Goal: Find specific page/section: Find specific page/section

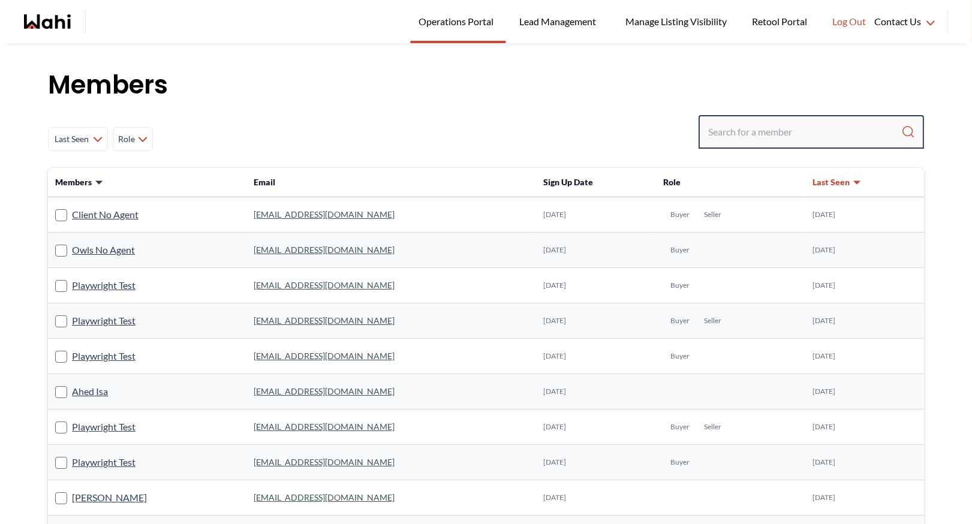
click at [741, 136] on input "Search input" at bounding box center [804, 132] width 193 height 22
type input "f"
type input "behnam"
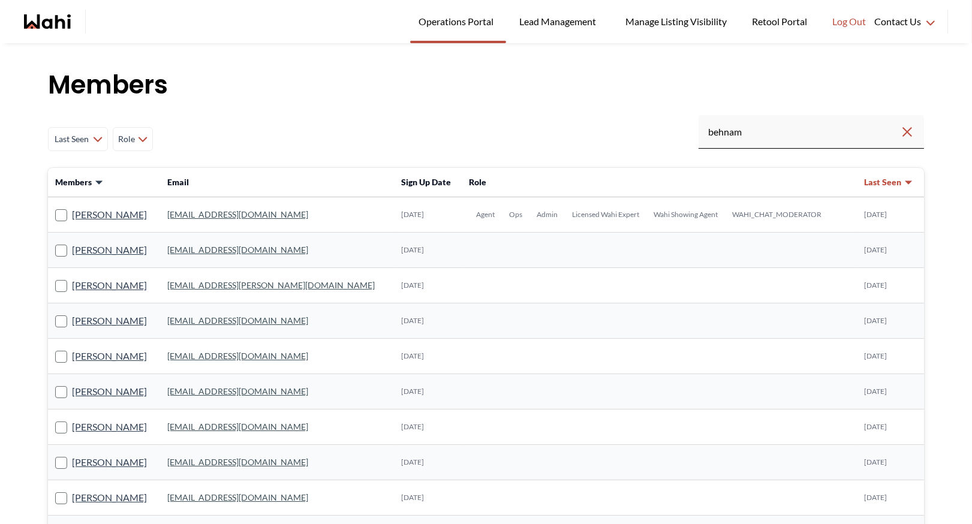
click at [258, 218] on link "behnam.fazili@wahi.com" at bounding box center [237, 214] width 141 height 10
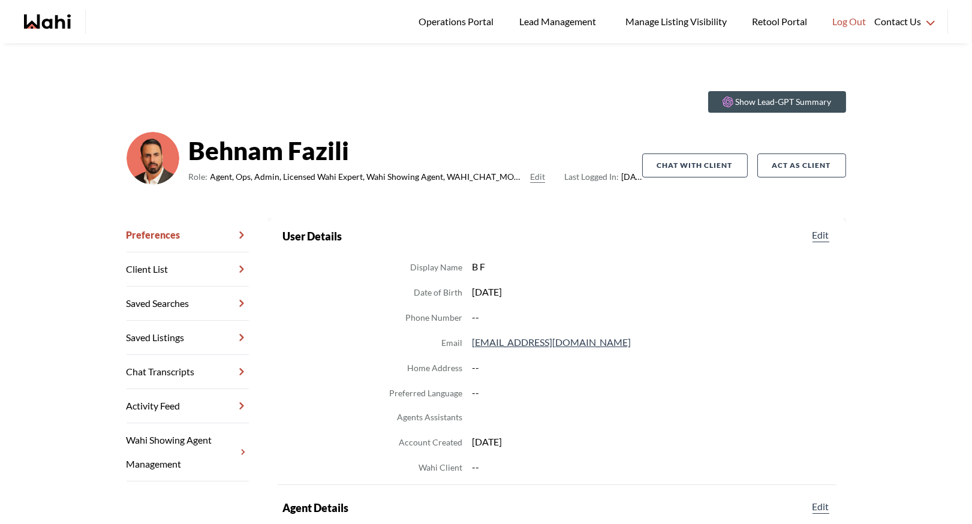
click at [171, 368] on link "Chat Transcripts" at bounding box center [188, 372] width 122 height 34
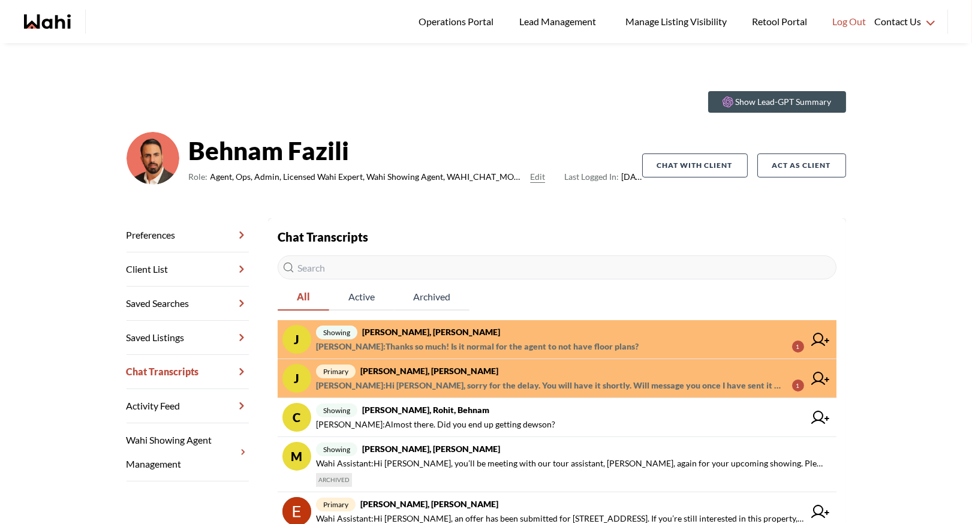
click at [511, 373] on span "primary Josh Hortaleza, Behnam" at bounding box center [560, 371] width 488 height 14
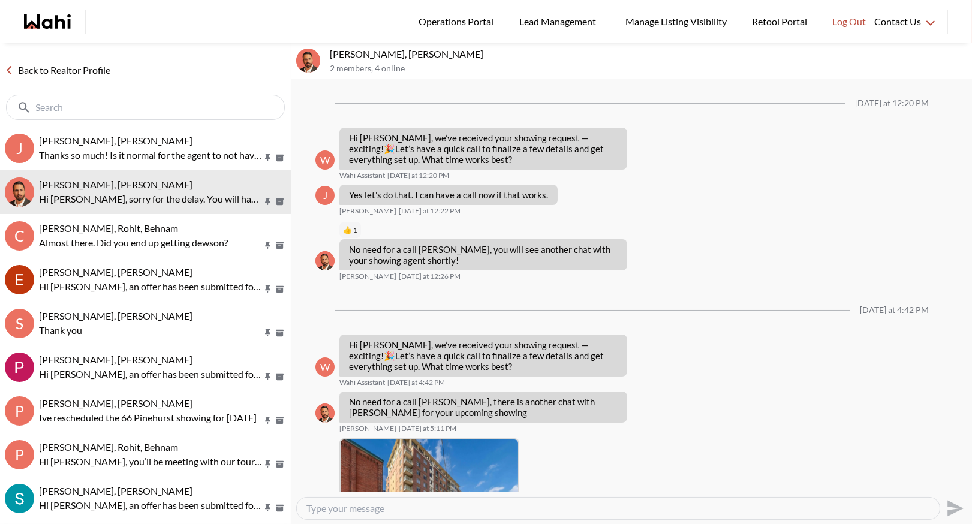
scroll to position [996, 0]
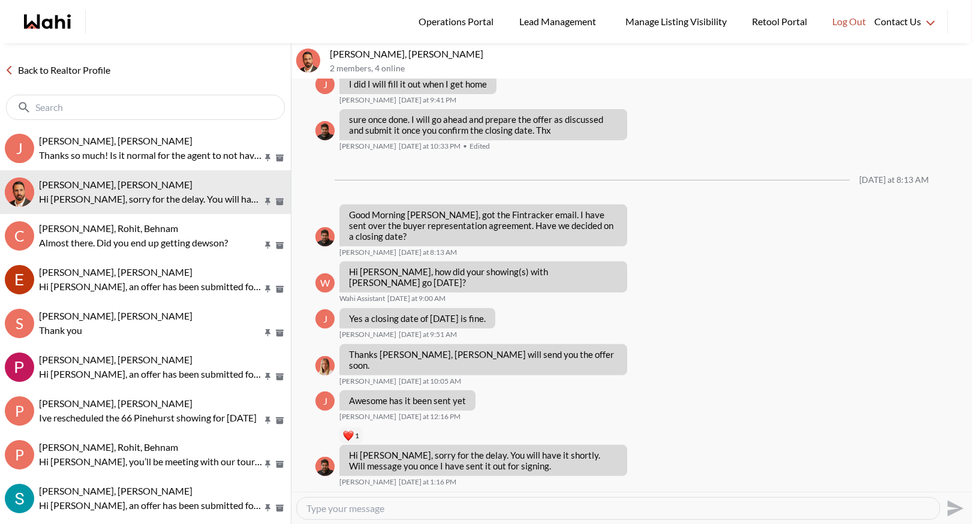
click at [42, 63] on link "Back to Realtor Profile" at bounding box center [57, 70] width 115 height 16
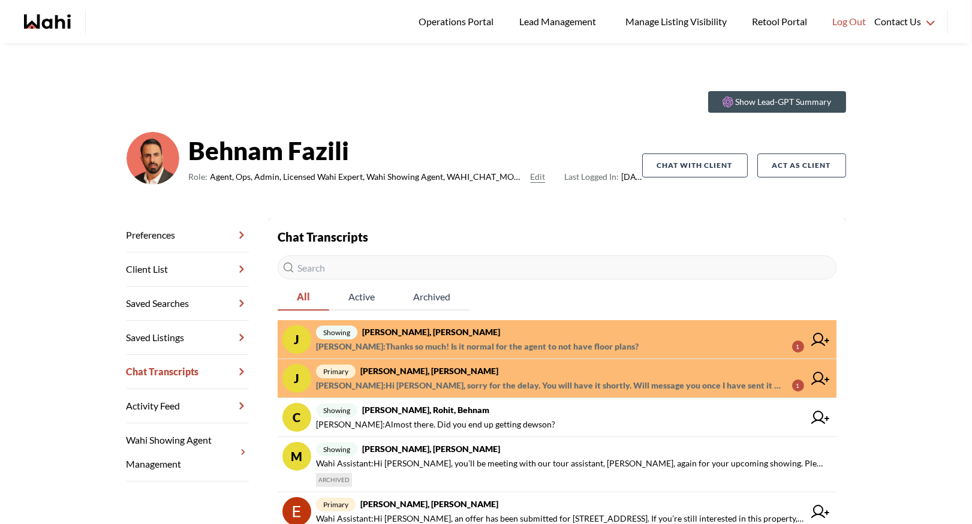
click at [454, 335] on strong "Josh Hortaleza, Paul, Behnam" at bounding box center [431, 332] width 138 height 10
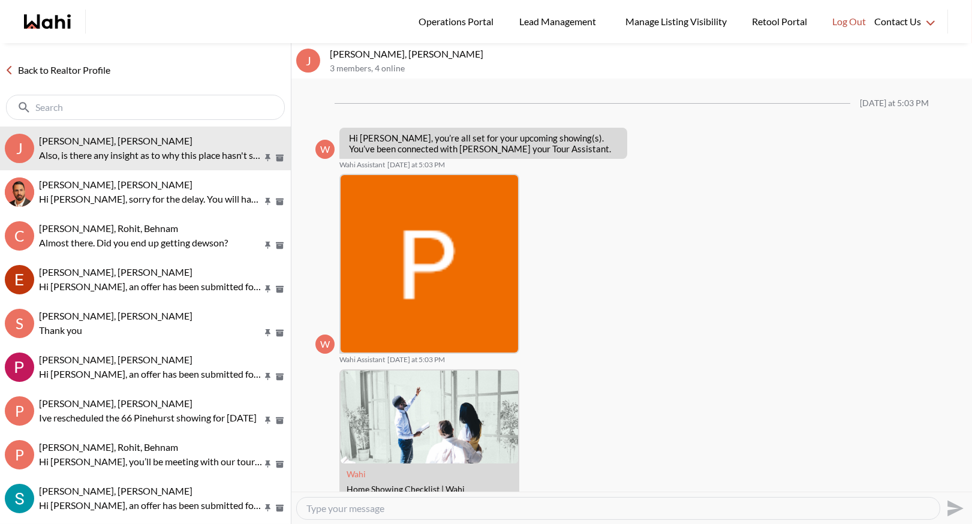
scroll to position [831, 0]
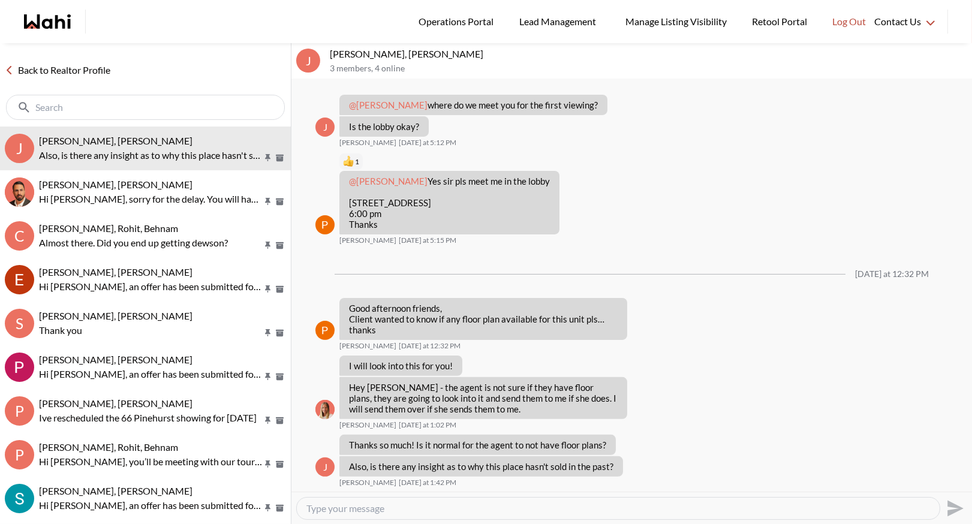
click at [32, 68] on link "Back to Realtor Profile" at bounding box center [57, 70] width 115 height 16
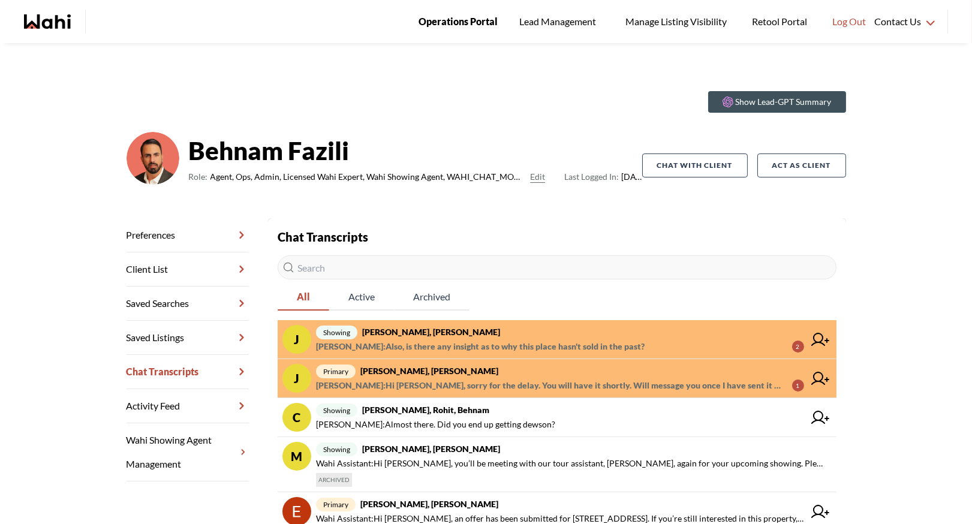
click at [477, 21] on span "Operations Portal" at bounding box center [458, 22] width 79 height 16
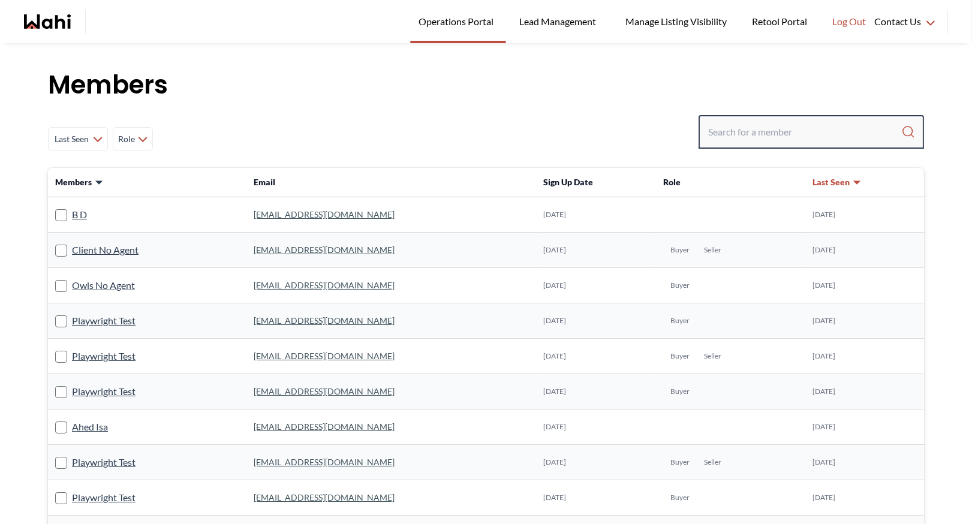
click at [734, 139] on input "Search input" at bounding box center [804, 132] width 193 height 22
type input "ryck"
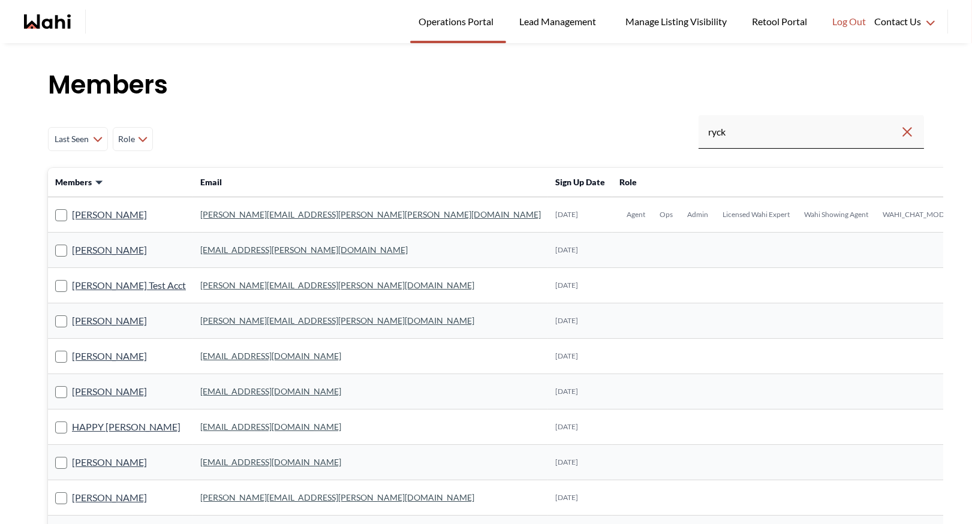
click at [258, 217] on link "[PERSON_NAME][EMAIL_ADDRESS][PERSON_NAME][PERSON_NAME][DOMAIN_NAME]" at bounding box center [370, 214] width 341 height 10
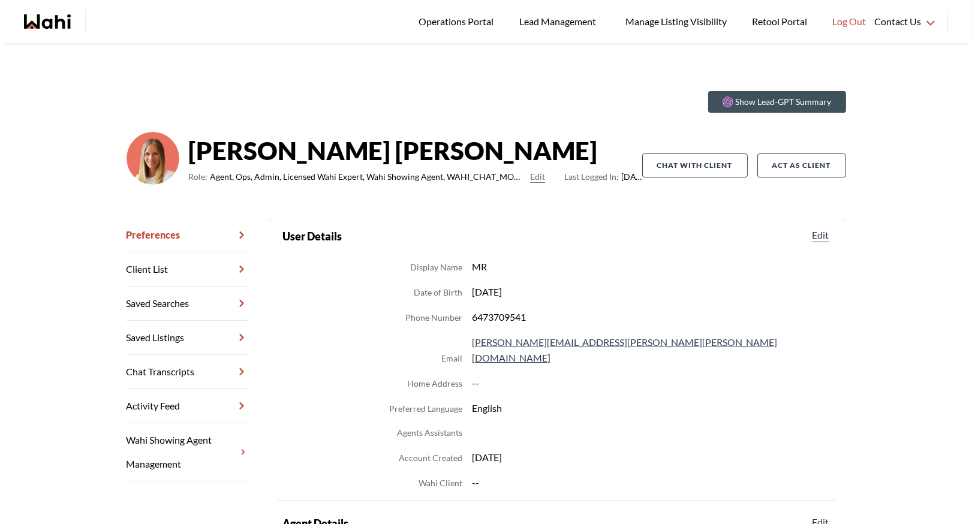
click at [176, 371] on link "Chat Transcripts" at bounding box center [188, 372] width 122 height 34
